Goal: Task Accomplishment & Management: Use online tool/utility

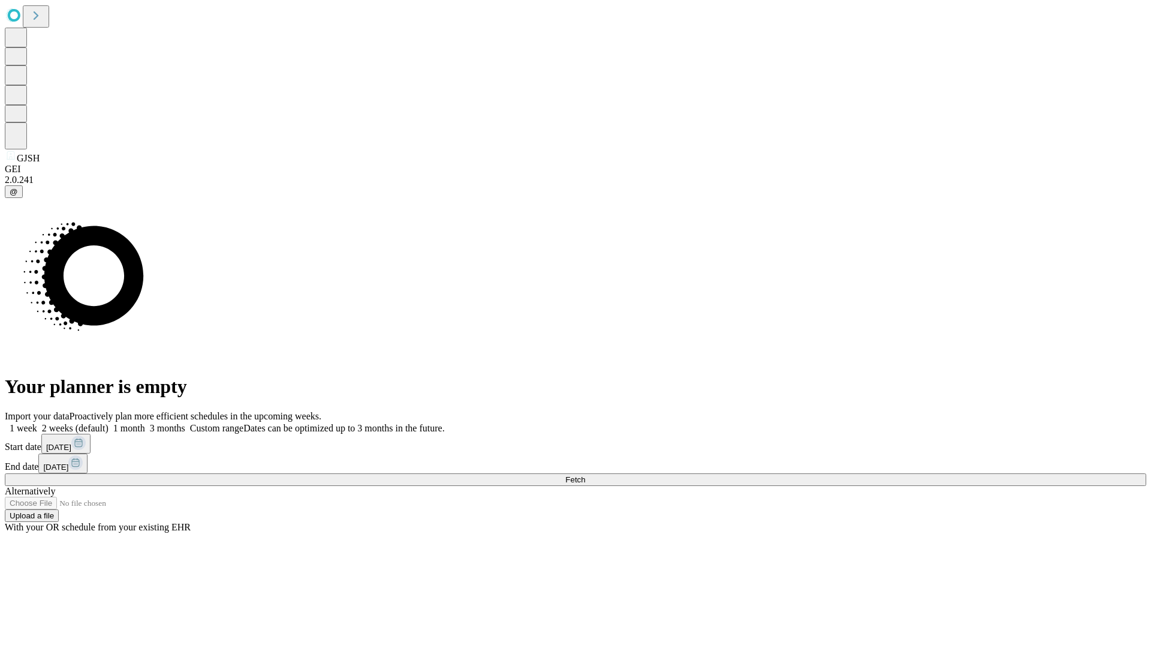
click at [585, 475] on span "Fetch" at bounding box center [575, 479] width 20 height 9
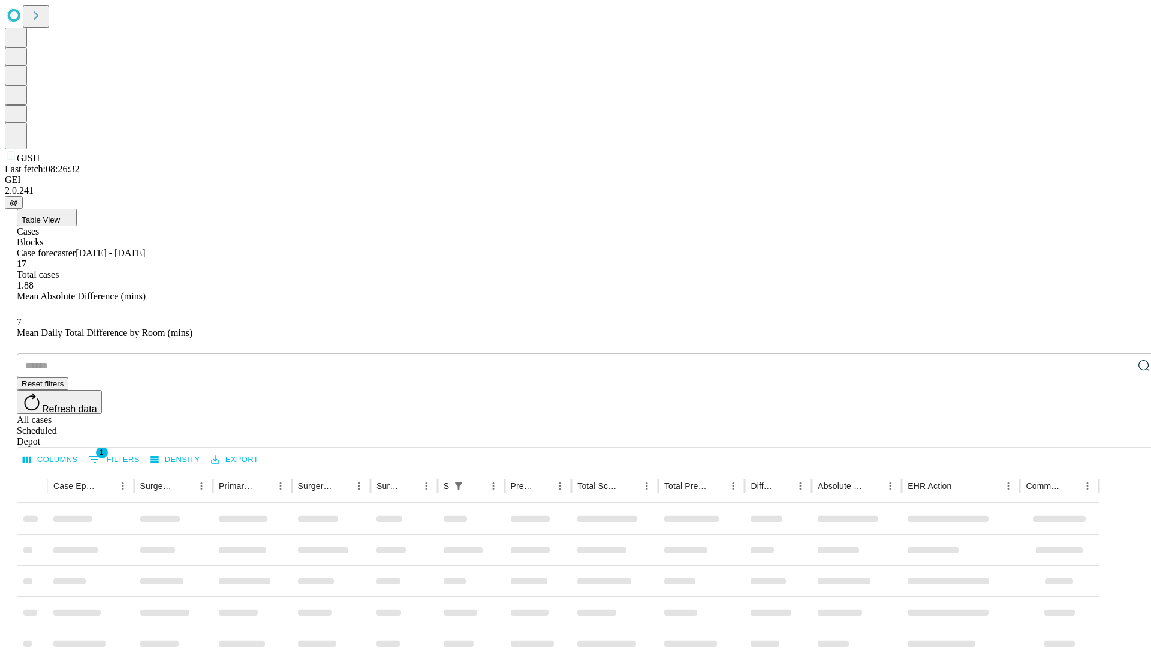
click at [1120, 436] on div "Depot" at bounding box center [588, 441] width 1142 height 11
